Goal: Task Accomplishment & Management: Use online tool/utility

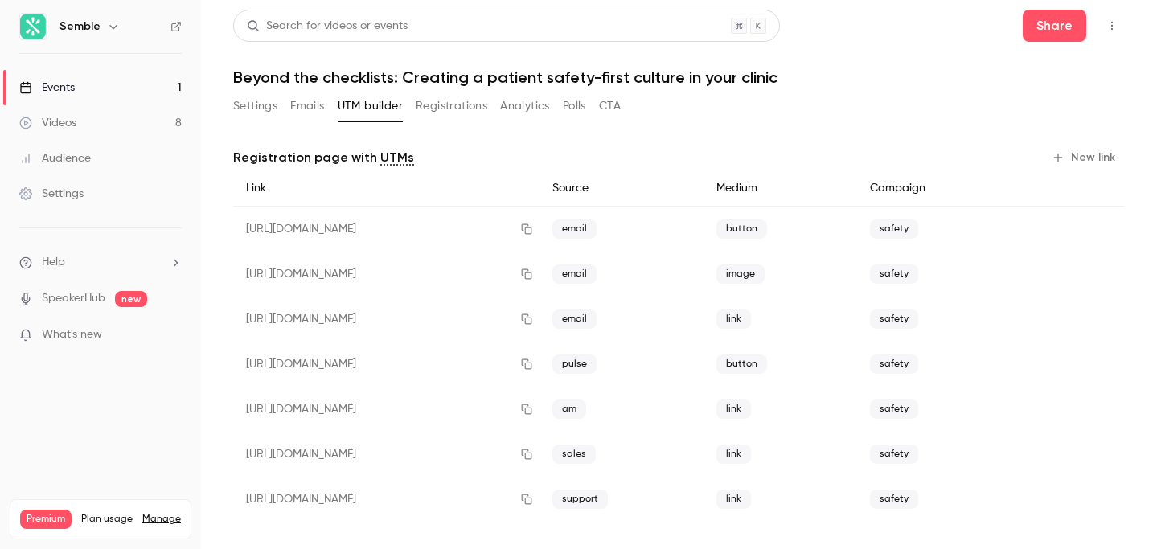
click at [270, 101] on button "Settings" at bounding box center [255, 106] width 44 height 26
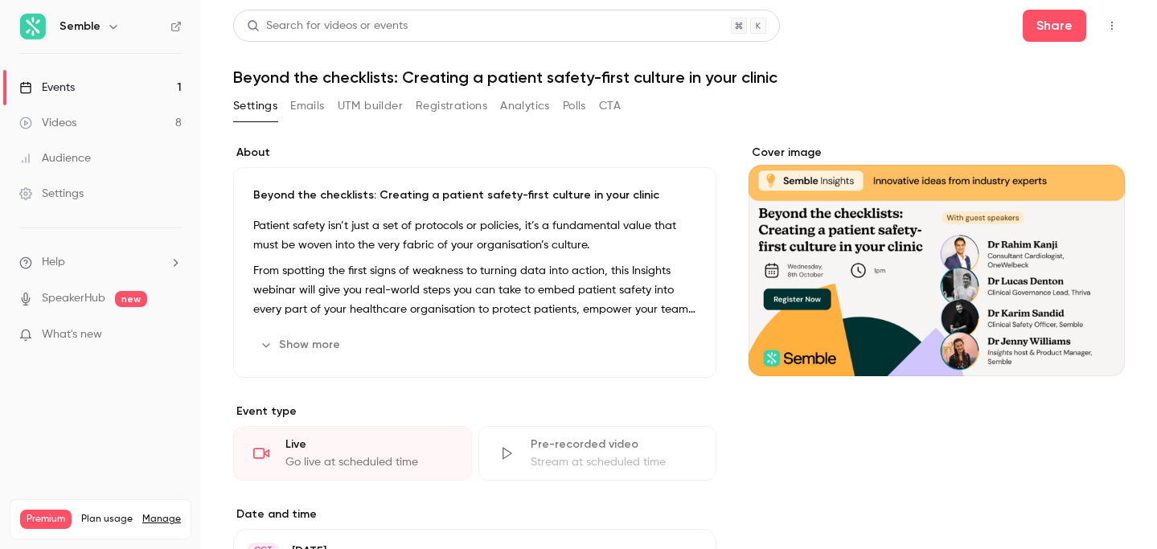
click at [375, 281] on p "From spotting the first signs of weakness to turning data into action, this Ins…" at bounding box center [474, 290] width 443 height 58
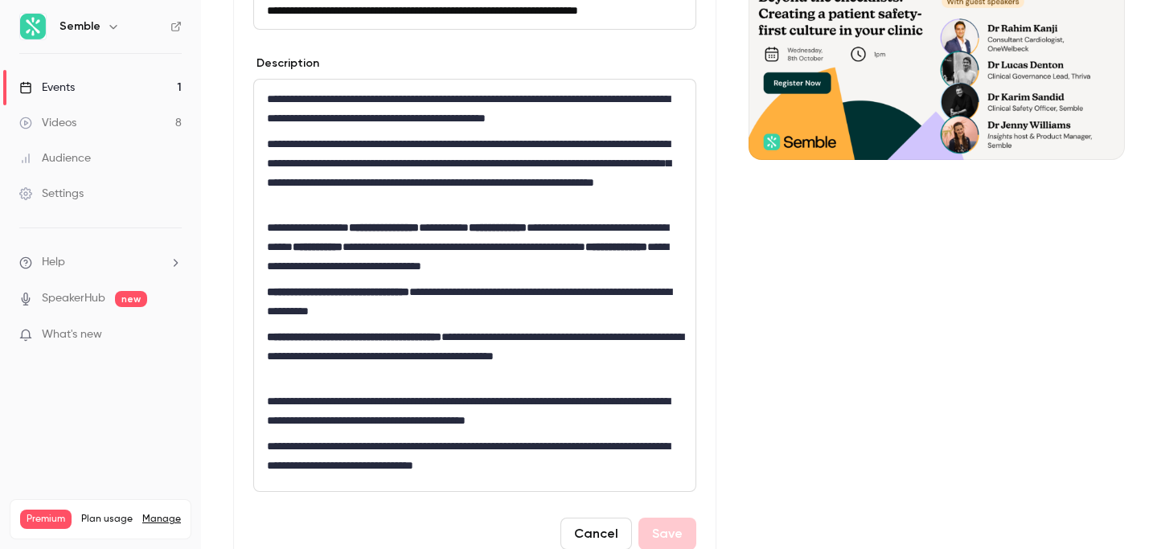
scroll to position [233, 0]
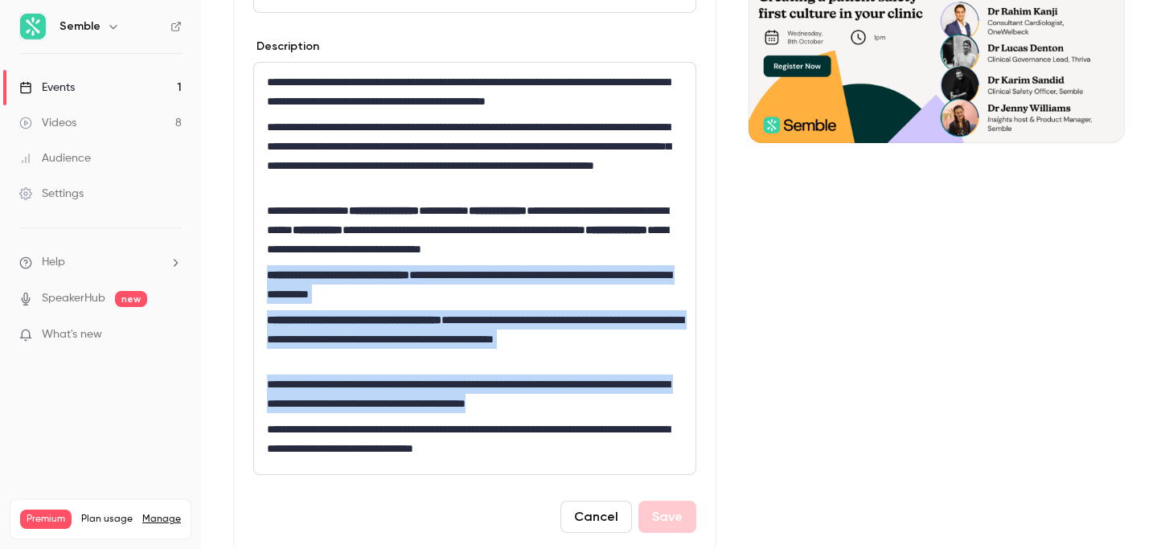
drag, startPoint x: 643, startPoint y: 407, endPoint x: 258, endPoint y: 266, distance: 410.1
click at [258, 266] on div "**********" at bounding box center [474, 268] width 441 height 411
copy div "**********"
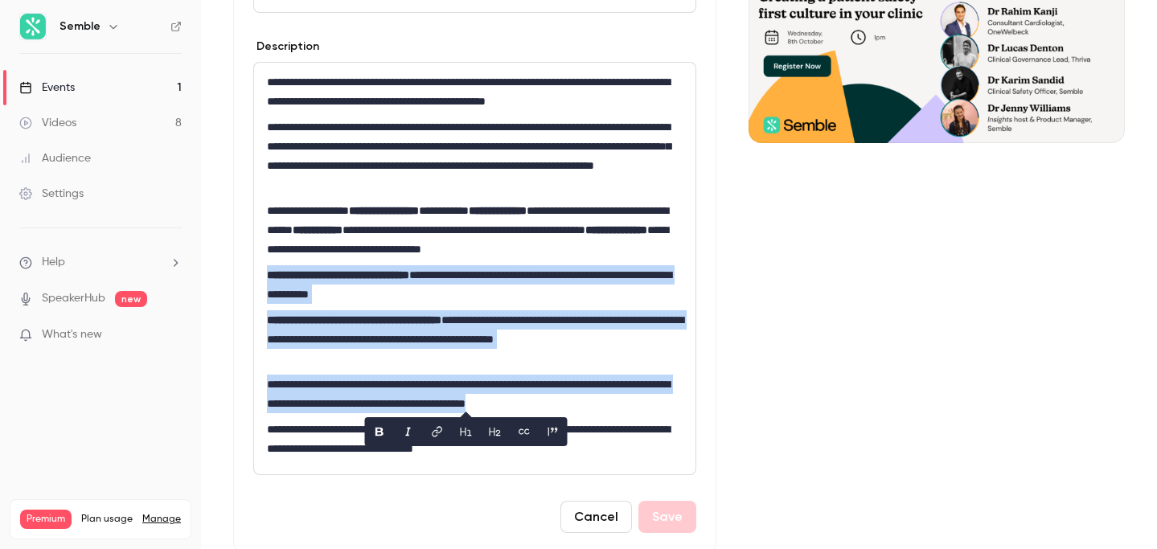
scroll to position [0, 0]
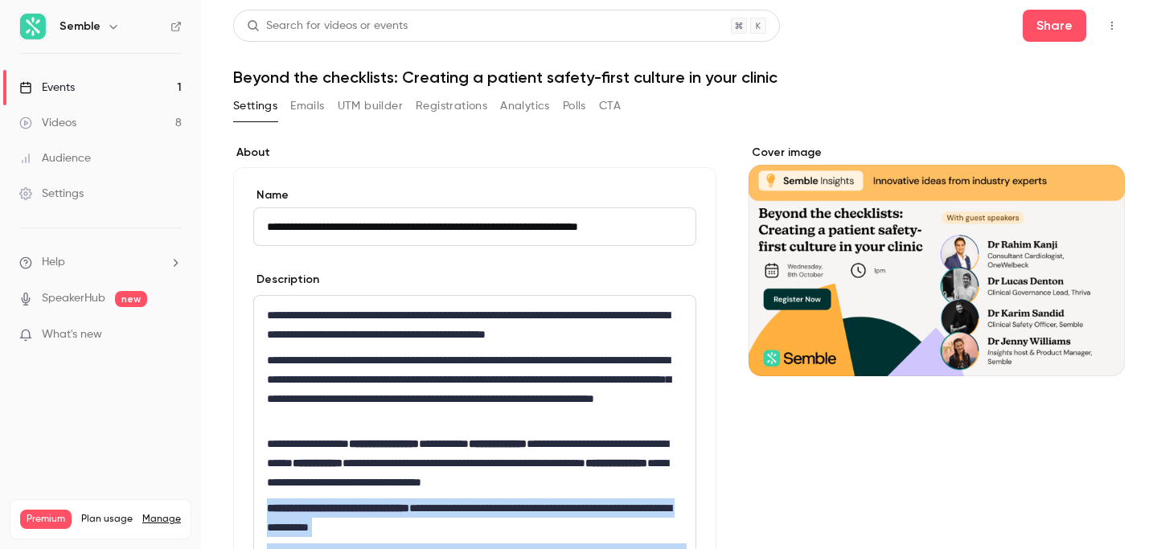
click at [313, 100] on button "Emails" at bounding box center [307, 106] width 34 height 26
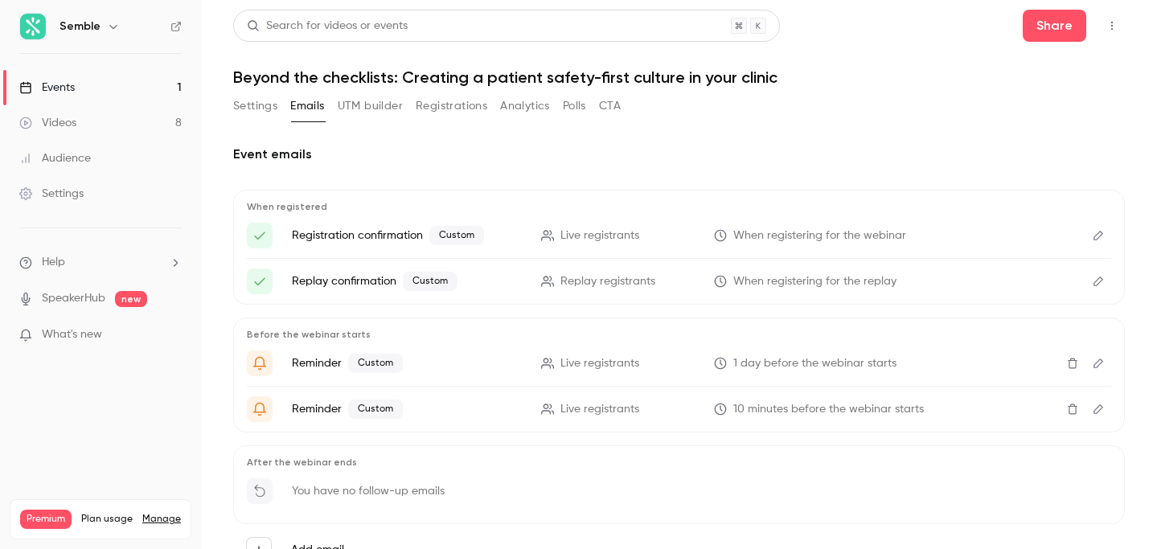
click at [374, 104] on button "UTM builder" at bounding box center [370, 106] width 65 height 26
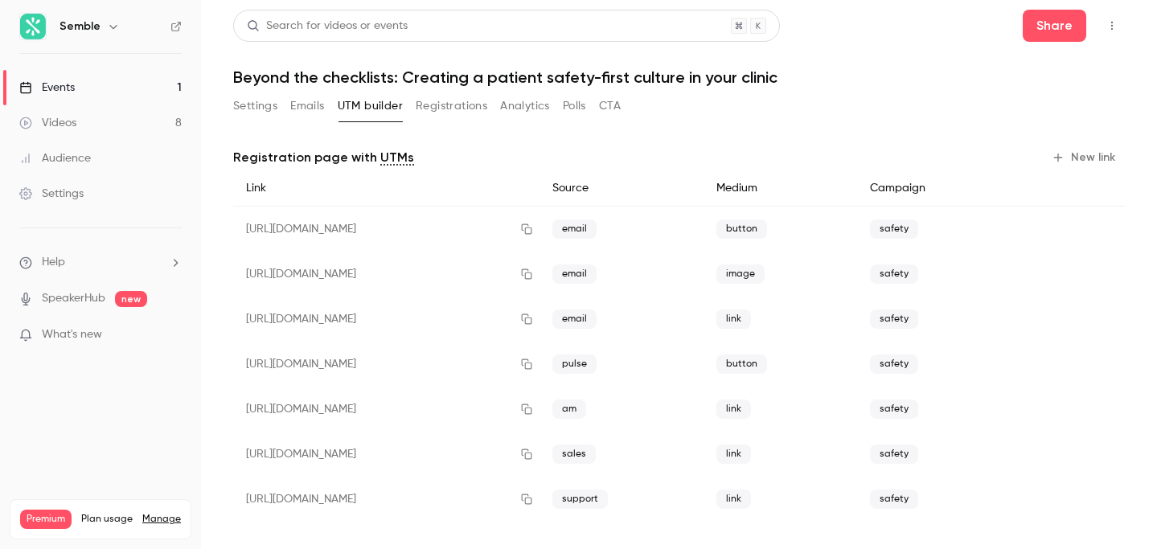
scroll to position [8, 0]
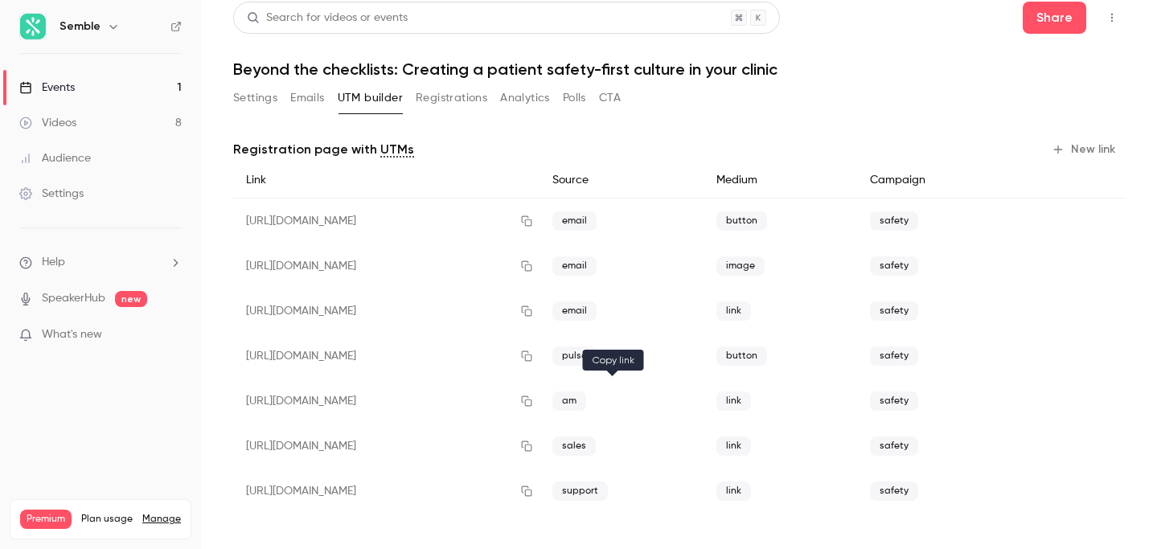
click at [533, 401] on icon "button" at bounding box center [526, 400] width 13 height 11
click at [533, 446] on icon "button" at bounding box center [526, 445] width 13 height 11
click at [533, 490] on icon "button" at bounding box center [526, 490] width 13 height 11
